Goal: Find specific page/section: Find specific page/section

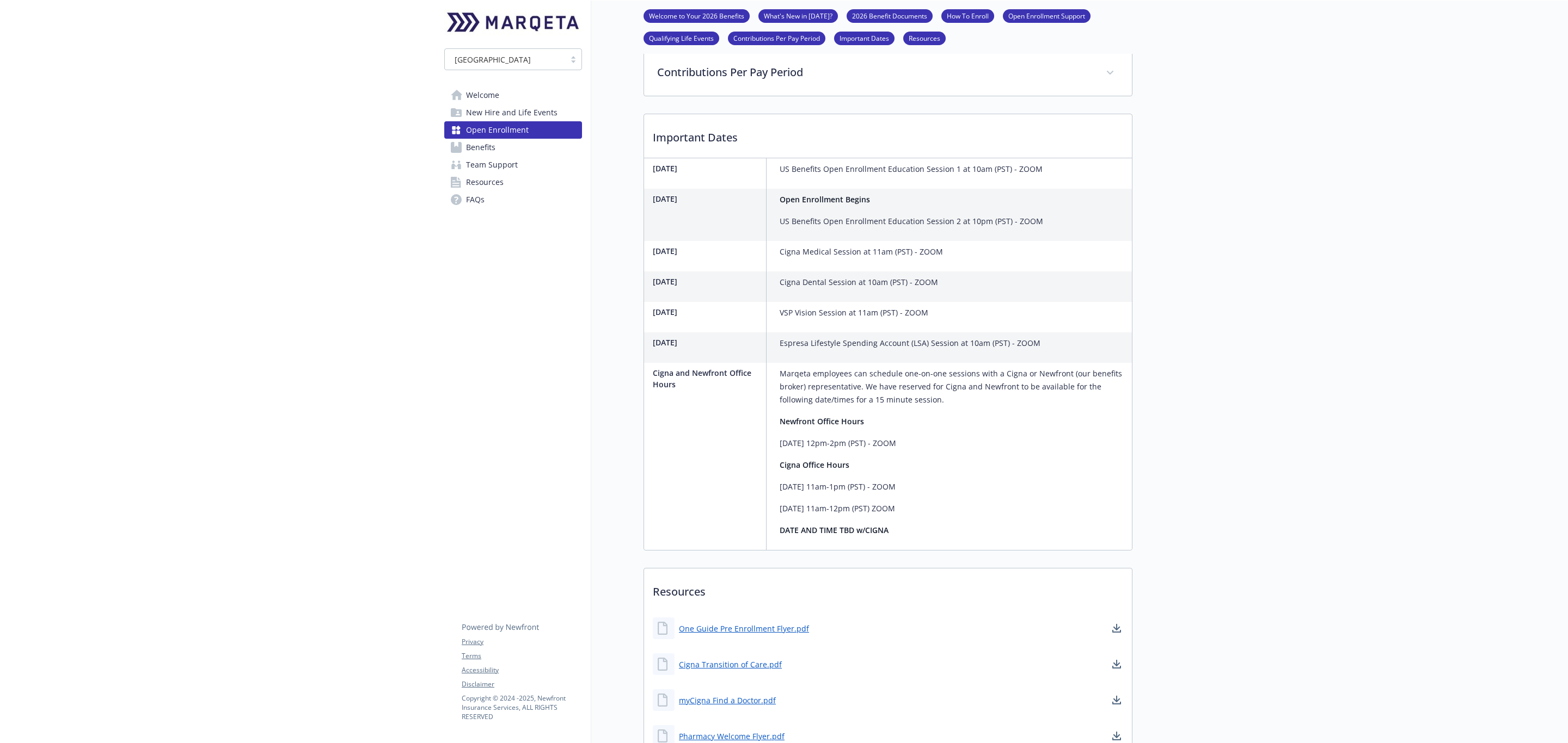
scroll to position [363, 0]
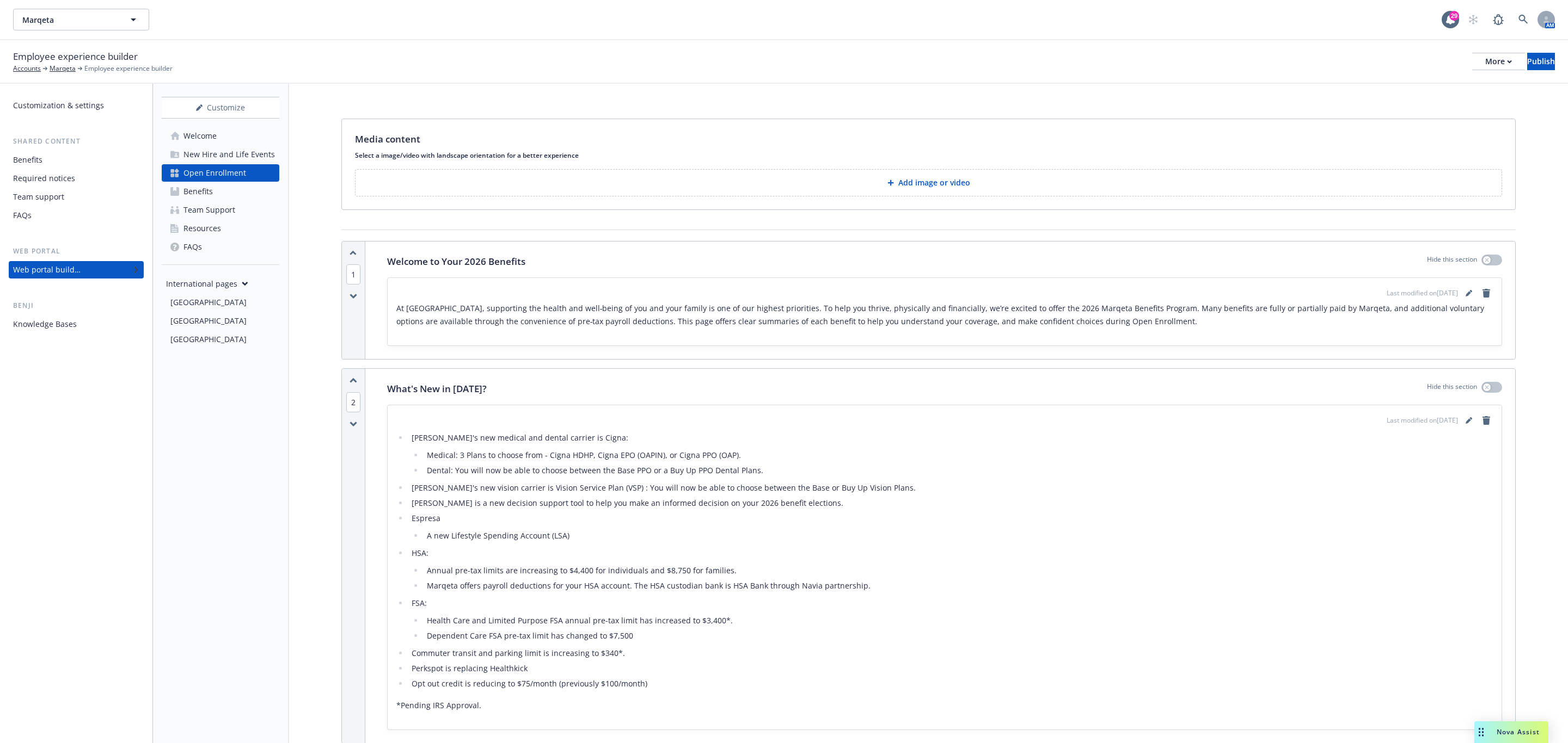
scroll to position [1759, 0]
